Goal: Transaction & Acquisition: Purchase product/service

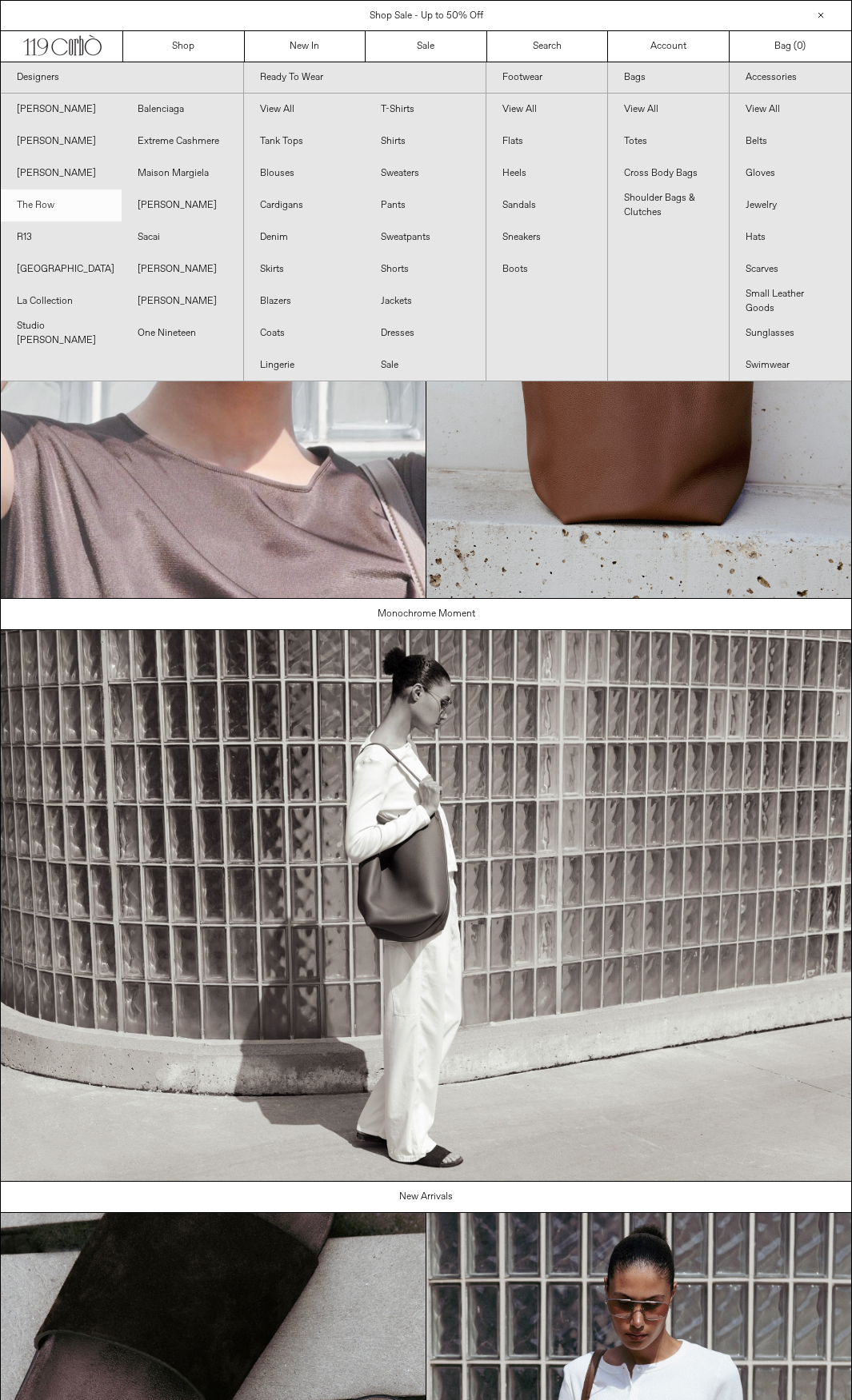
click at [64, 201] on link "The Row" at bounding box center [61, 206] width 121 height 32
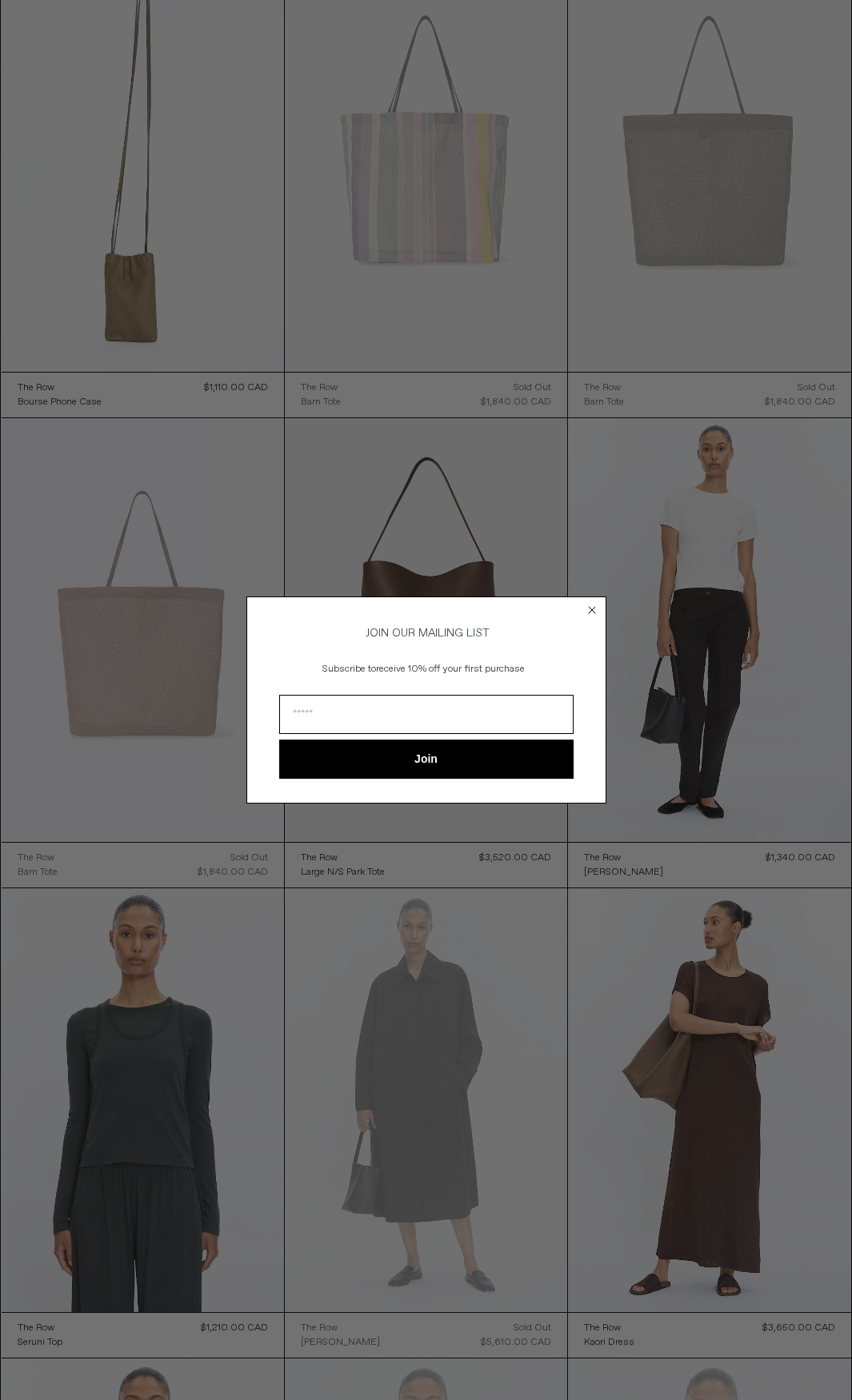
scroll to position [1519, 0]
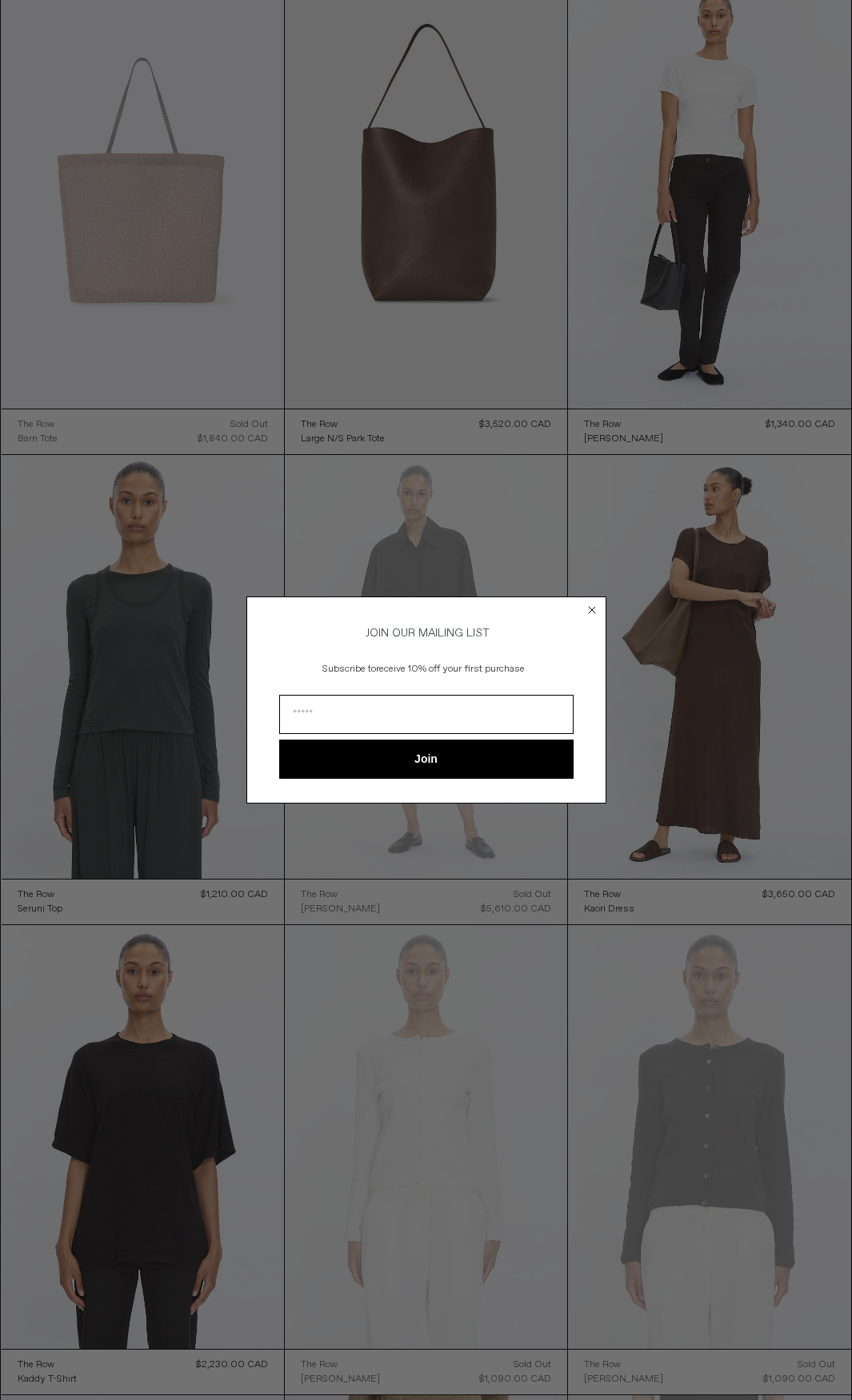
click at [597, 607] on circle "Close dialog" at bounding box center [591, 610] width 15 height 15
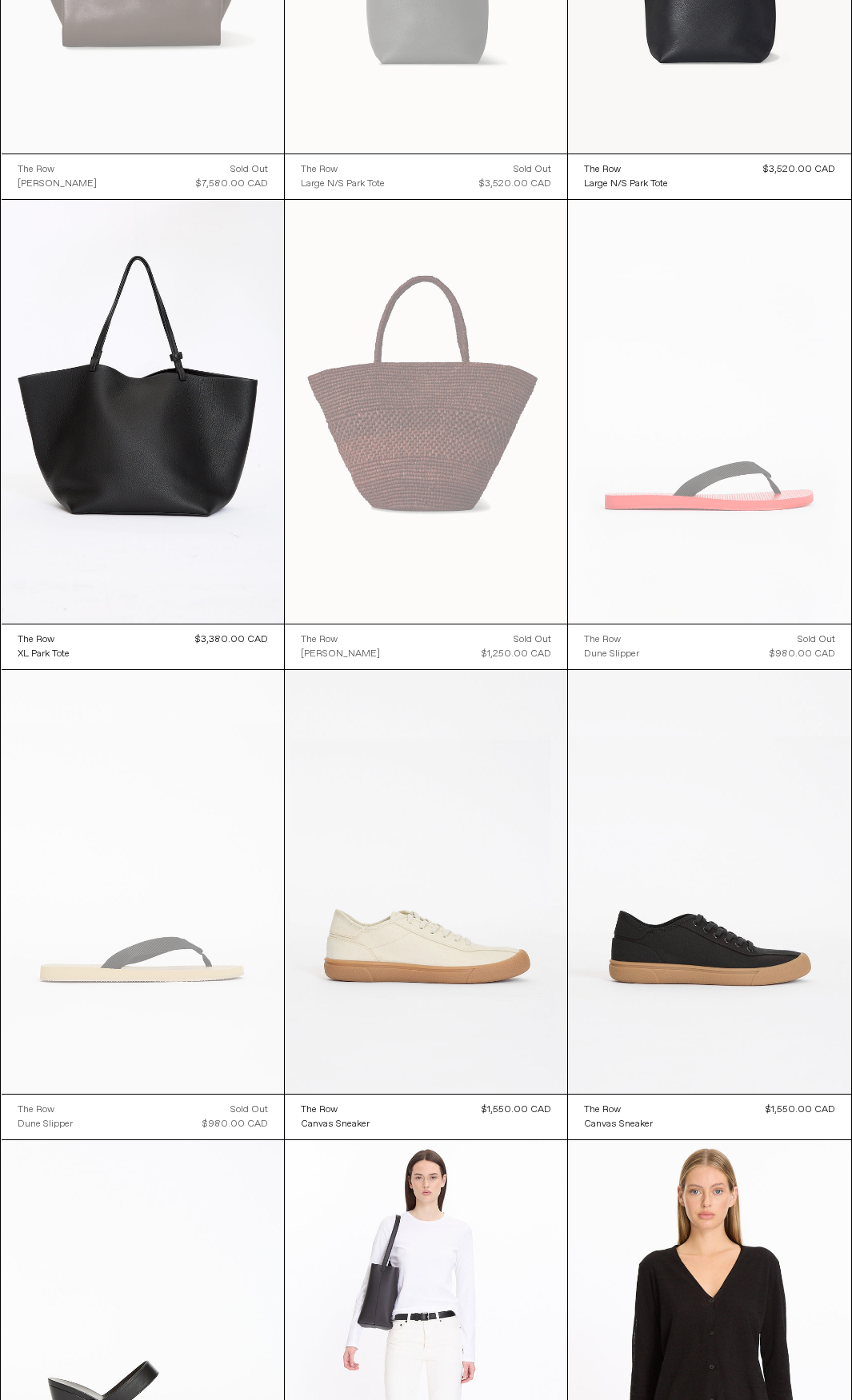
scroll to position [6385, 0]
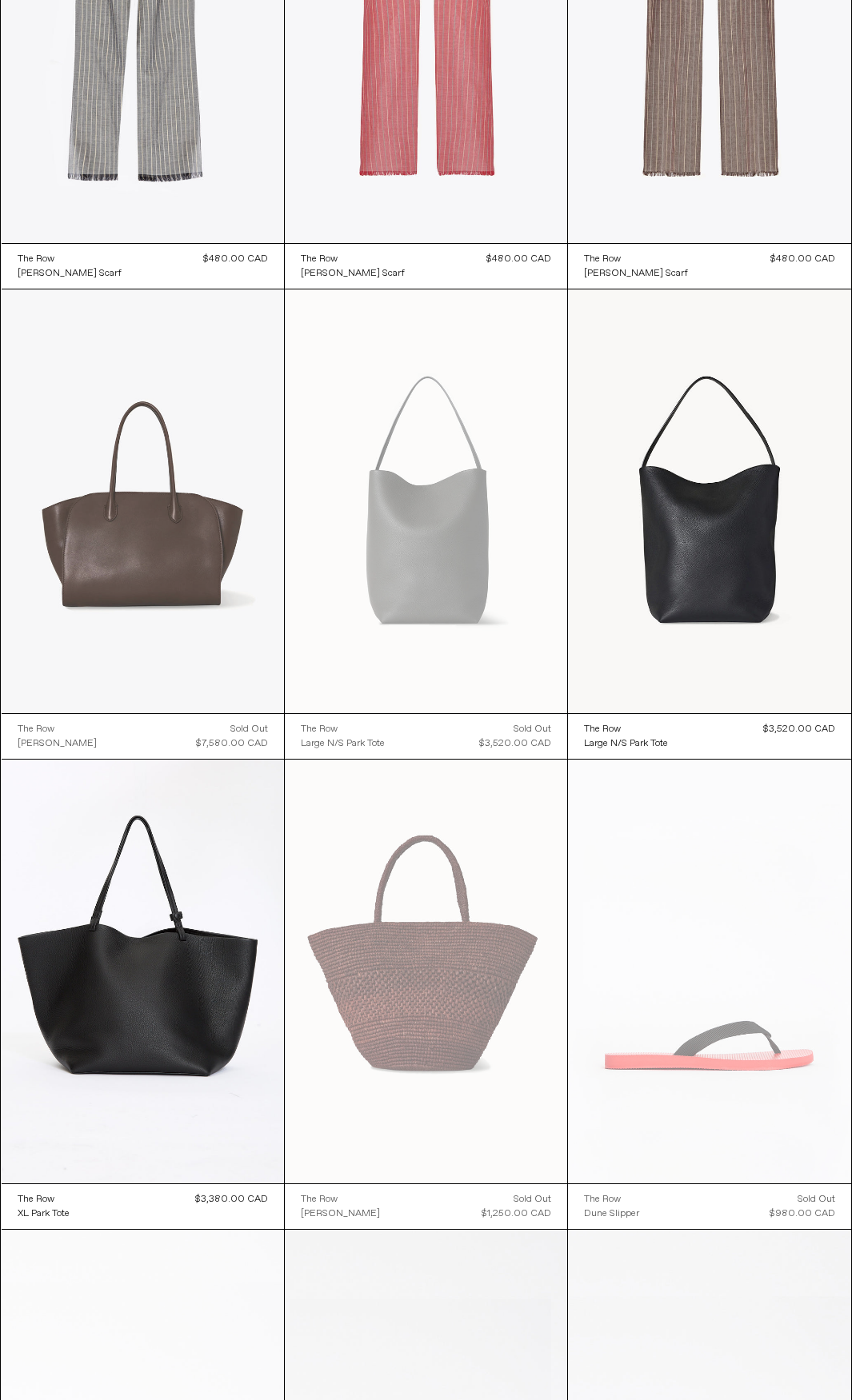
click at [175, 561] on at bounding box center [142, 501] width 282 height 424
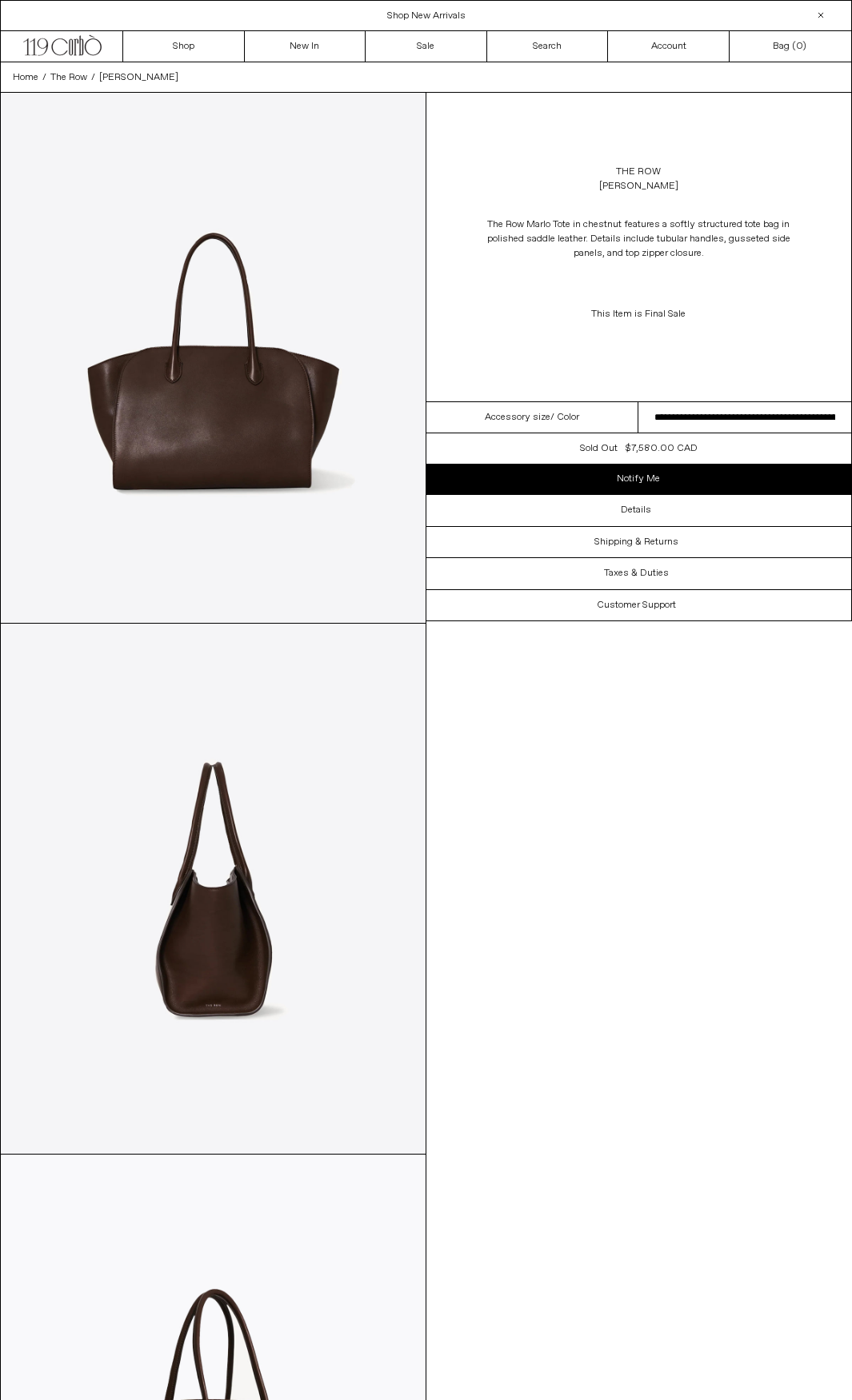
click at [537, 420] on span "Accessory size" at bounding box center [517, 417] width 66 height 14
click at [599, 512] on div "Details" at bounding box center [639, 510] width 426 height 31
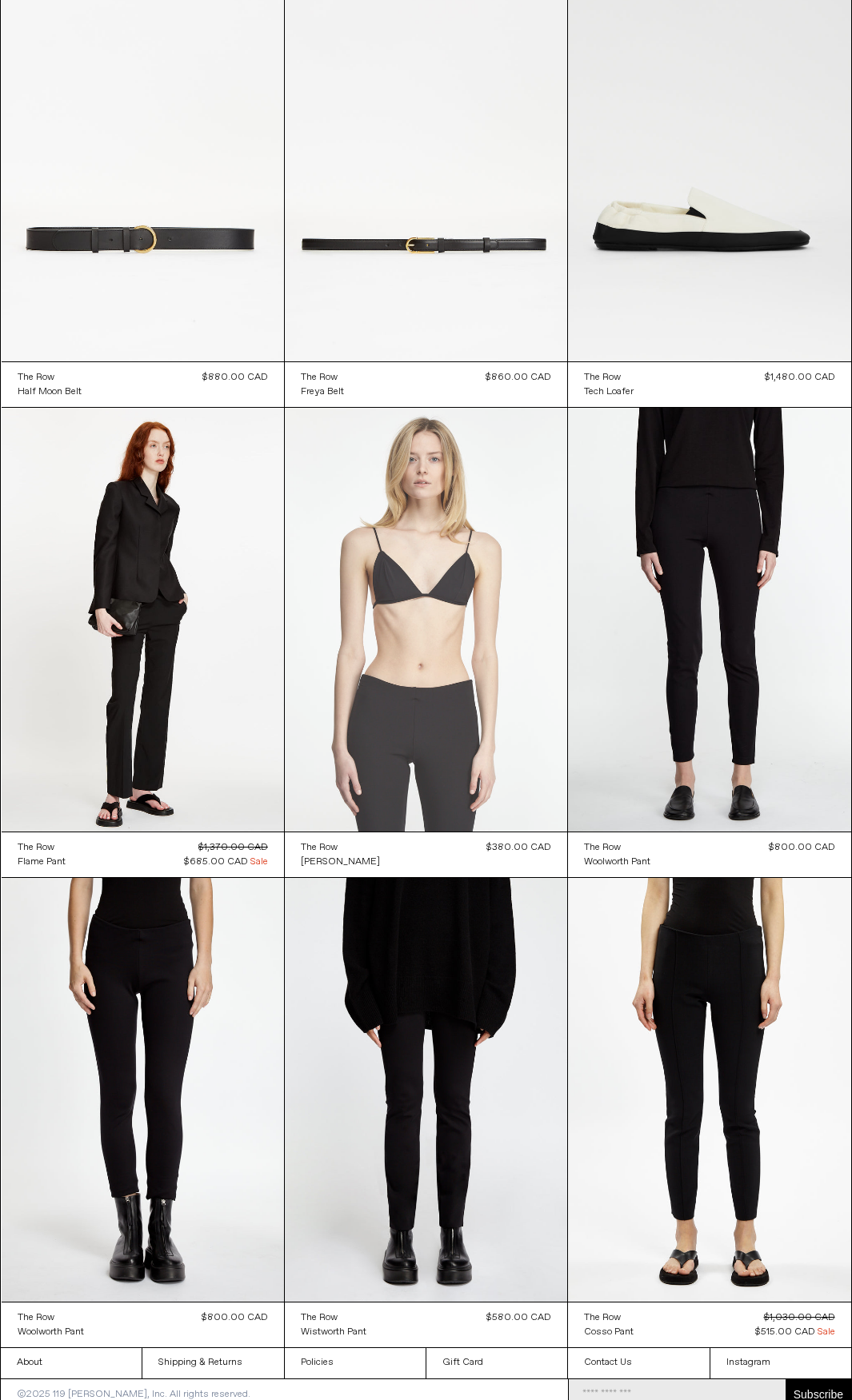
scroll to position [15679, 0]
